Goal: Task Accomplishment & Management: Manage account settings

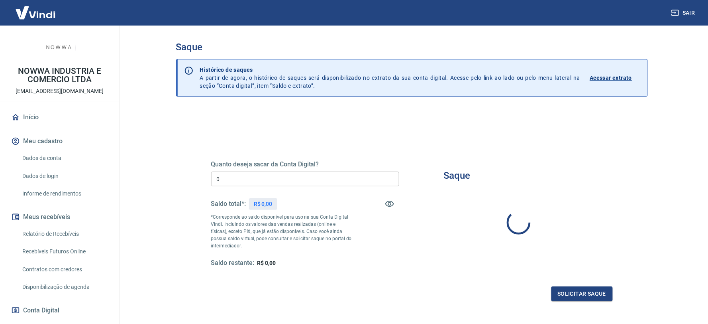
type input "R$ 0,00"
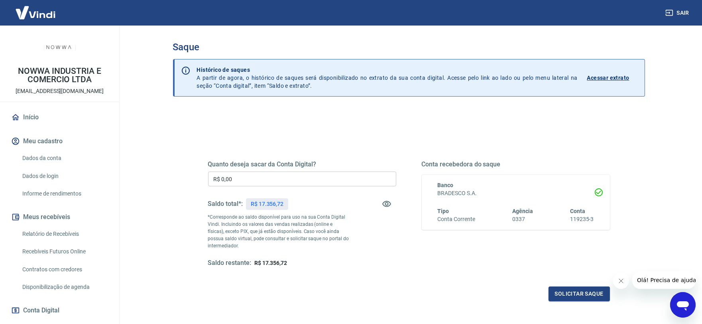
click at [313, 176] on input "R$ 0,00" at bounding box center [302, 178] width 188 height 15
click at [654, 154] on div "Saque Histórico de saques A partir de agora, o histórico de saques será disponi…" at bounding box center [408, 181] width 491 height 310
